Goal: Book appointment/travel/reservation

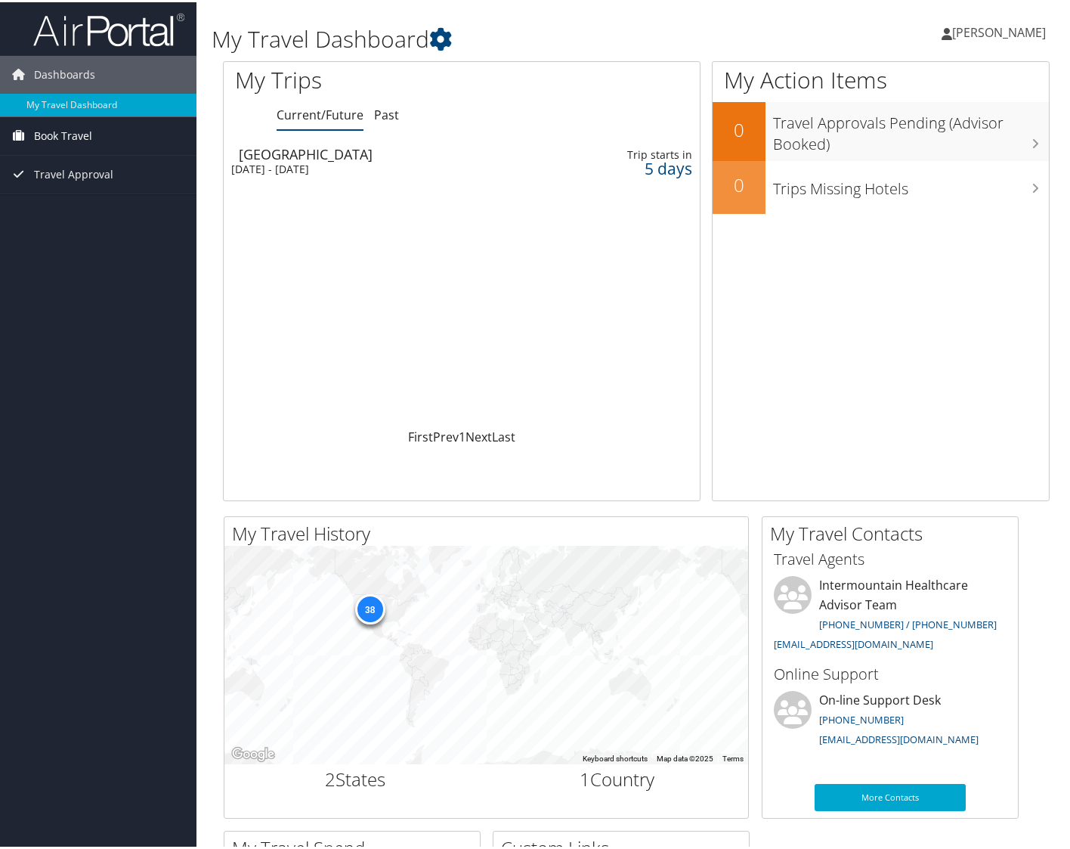
click at [80, 132] on span "Book Travel" at bounding box center [63, 134] width 58 height 38
click at [119, 187] on link "Book/Manage Online Trips" at bounding box center [98, 186] width 197 height 23
